Goal: Task Accomplishment & Management: Use online tool/utility

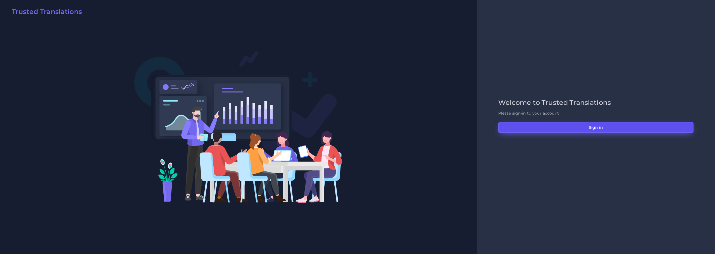
click at [591, 129] on button "Sign in" at bounding box center [595, 127] width 195 height 11
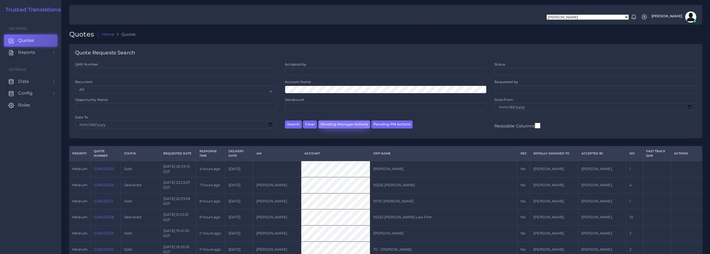
click at [345, 125] on button "Pending Manager Actions" at bounding box center [344, 125] width 52 height 8
select select "awaiting_manager_initial_review"
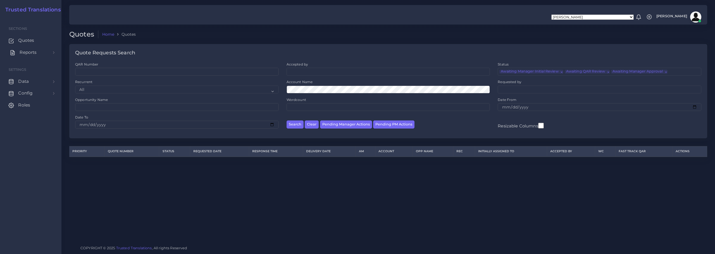
click at [27, 50] on span "Reports" at bounding box center [28, 52] width 17 height 6
click at [26, 77] on span "Campaigns" at bounding box center [32, 78] width 25 height 6
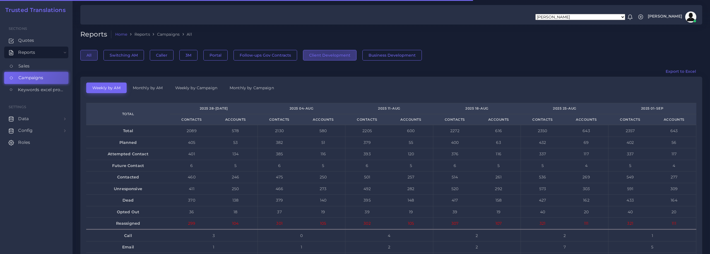
click at [328, 57] on button "Client Development" at bounding box center [330, 55] width 54 height 11
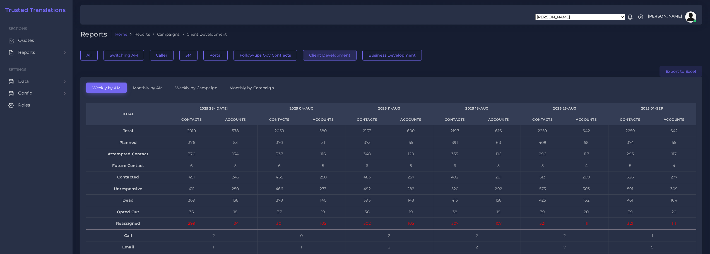
click at [681, 71] on button "Export to Excel" at bounding box center [681, 71] width 43 height 11
